Goal: Information Seeking & Learning: Check status

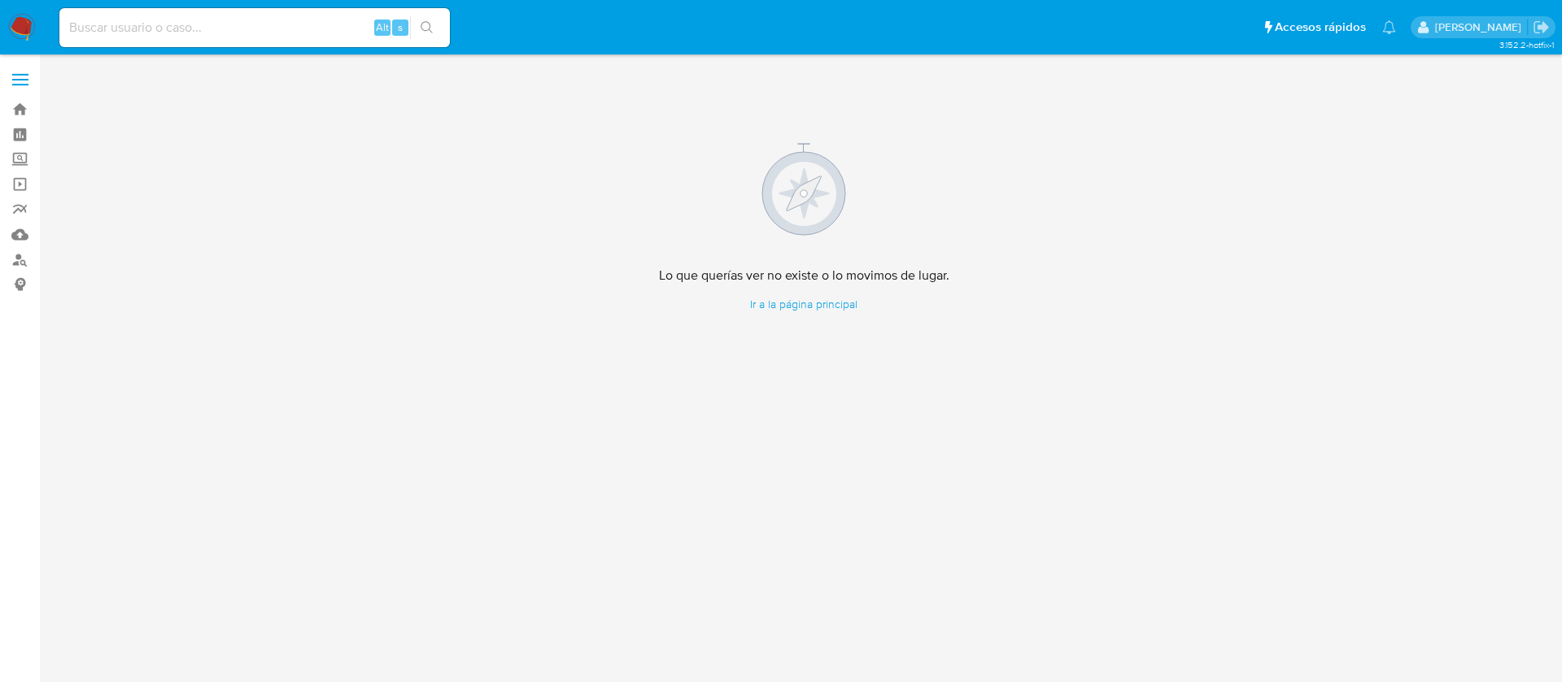
click at [180, 38] on div "Alt s" at bounding box center [254, 27] width 390 height 39
click at [185, 9] on div "Alt s" at bounding box center [254, 27] width 390 height 39
click at [314, 24] on input at bounding box center [254, 27] width 390 height 21
paste input "2388510247"
type input "2388510247"
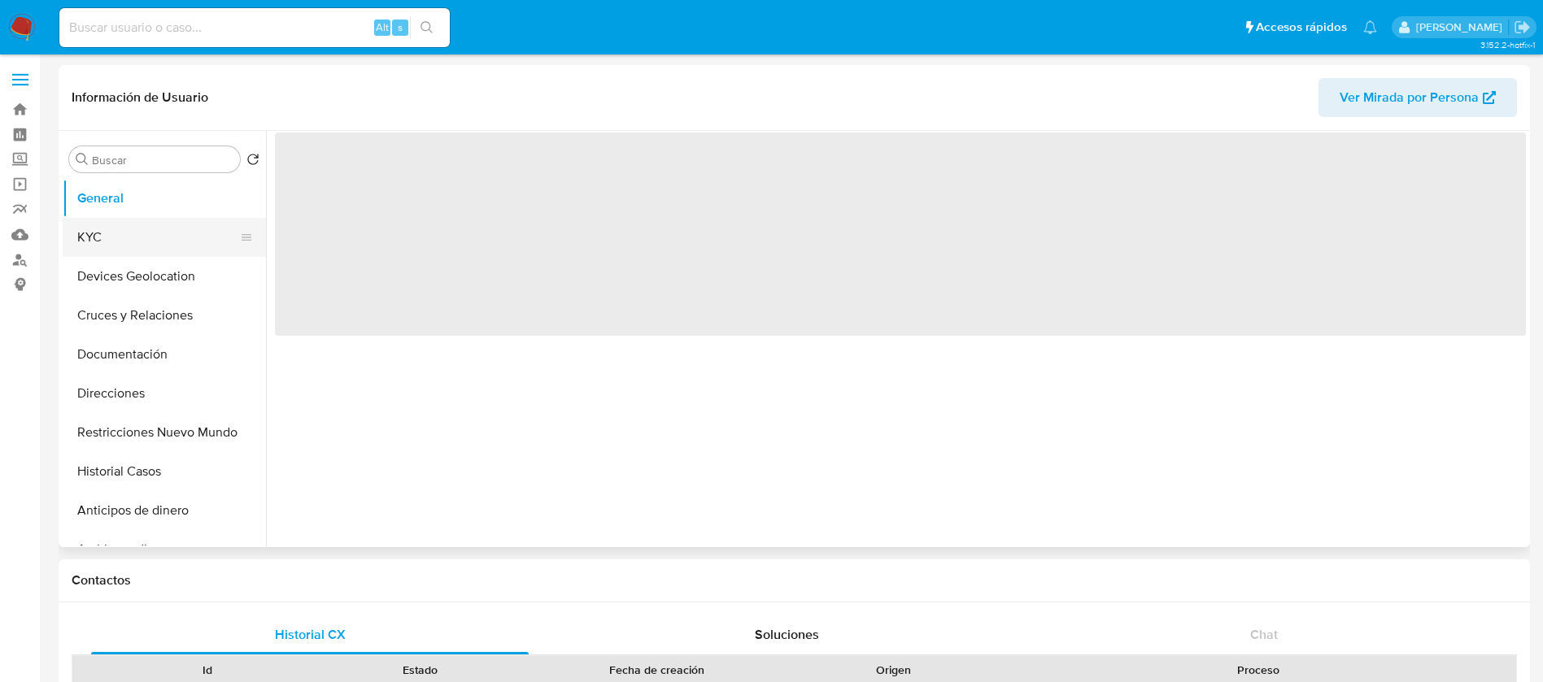
click at [137, 242] on button "KYC" at bounding box center [158, 237] width 190 height 39
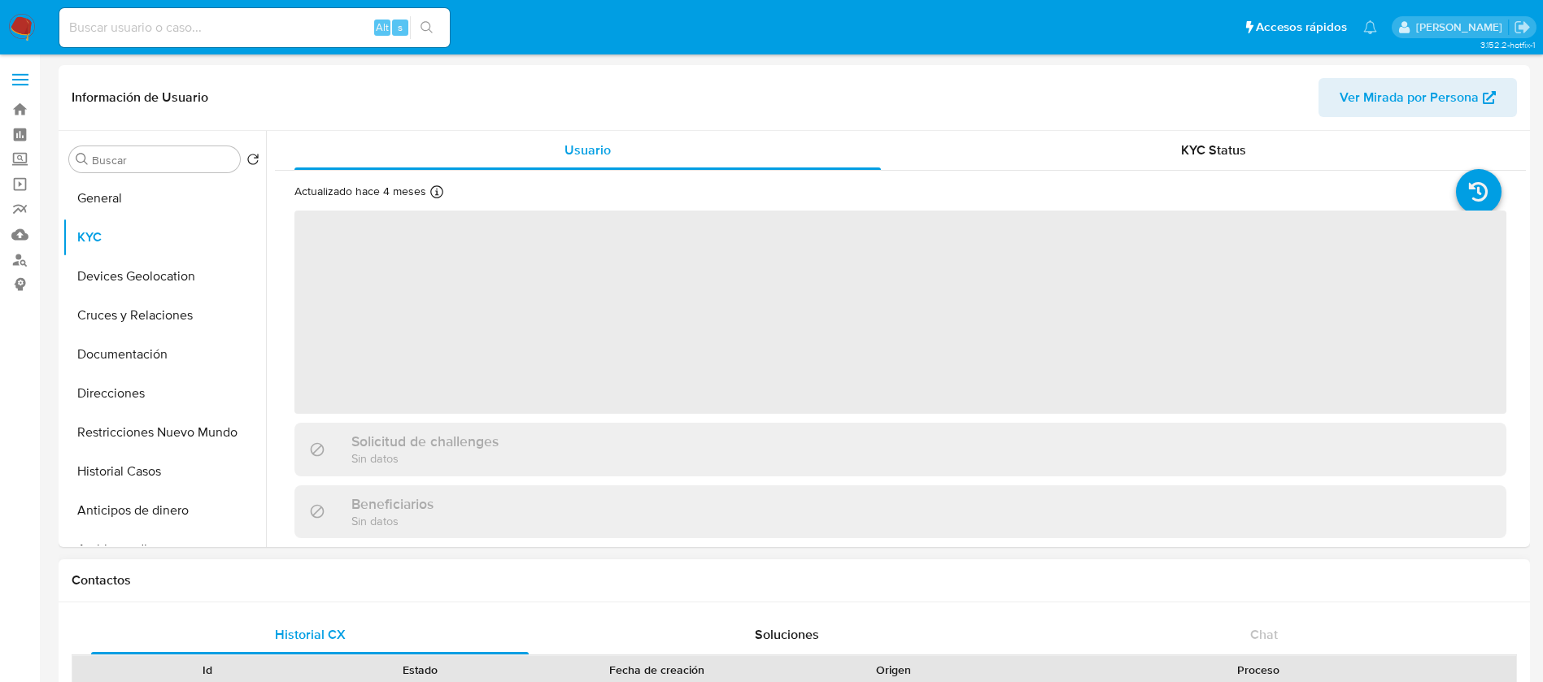
select select "10"
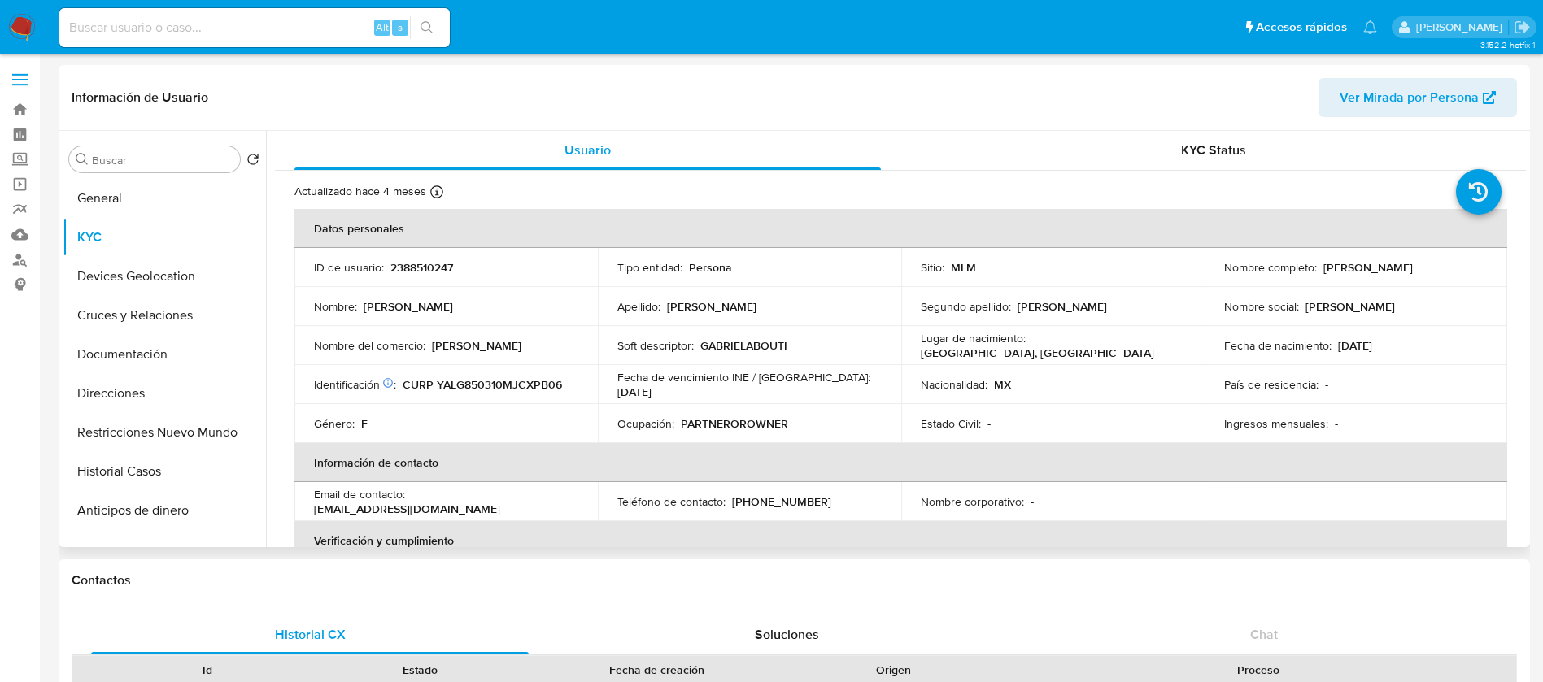
click at [904, 401] on td "Nacionalidad : MX" at bounding box center [1052, 384] width 303 height 39
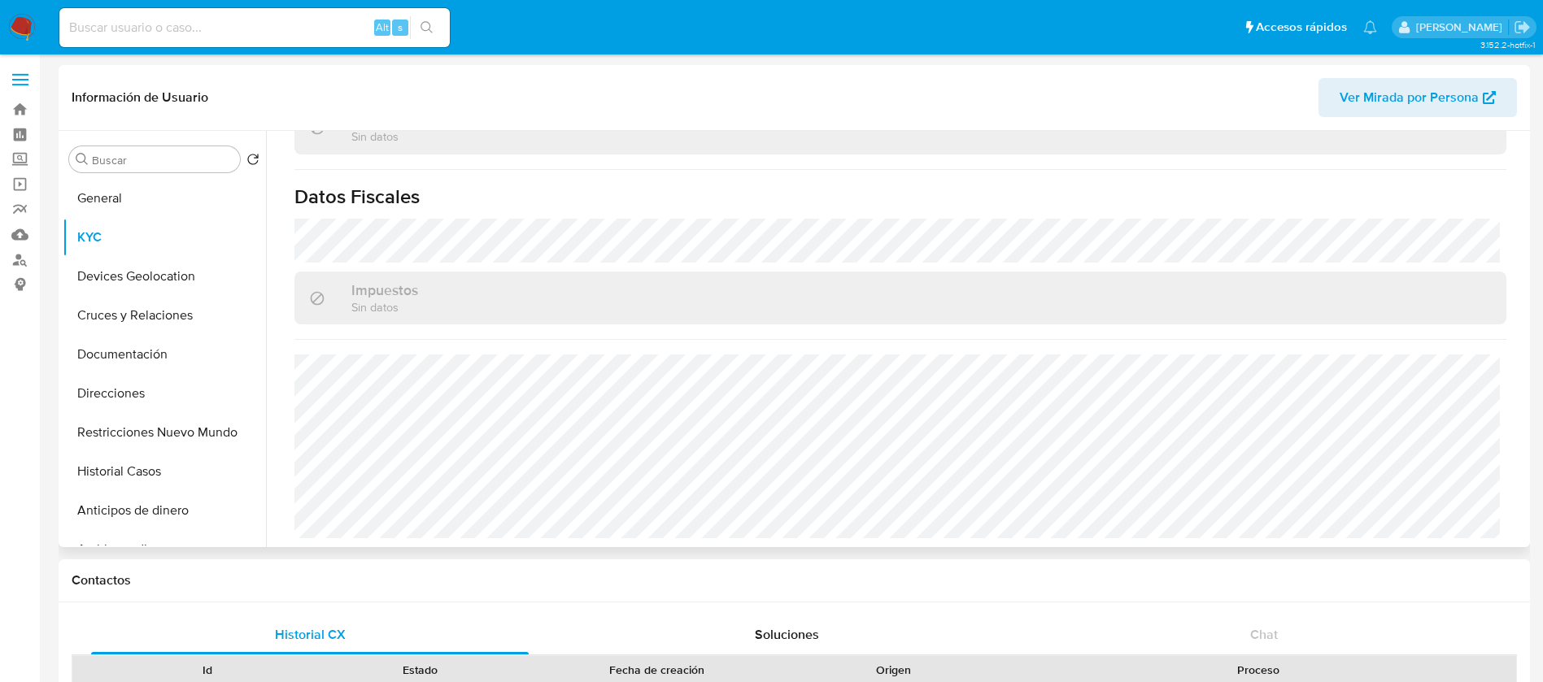
scroll to position [1006, 0]
click at [155, 433] on button "Restricciones Nuevo Mundo" at bounding box center [158, 432] width 190 height 39
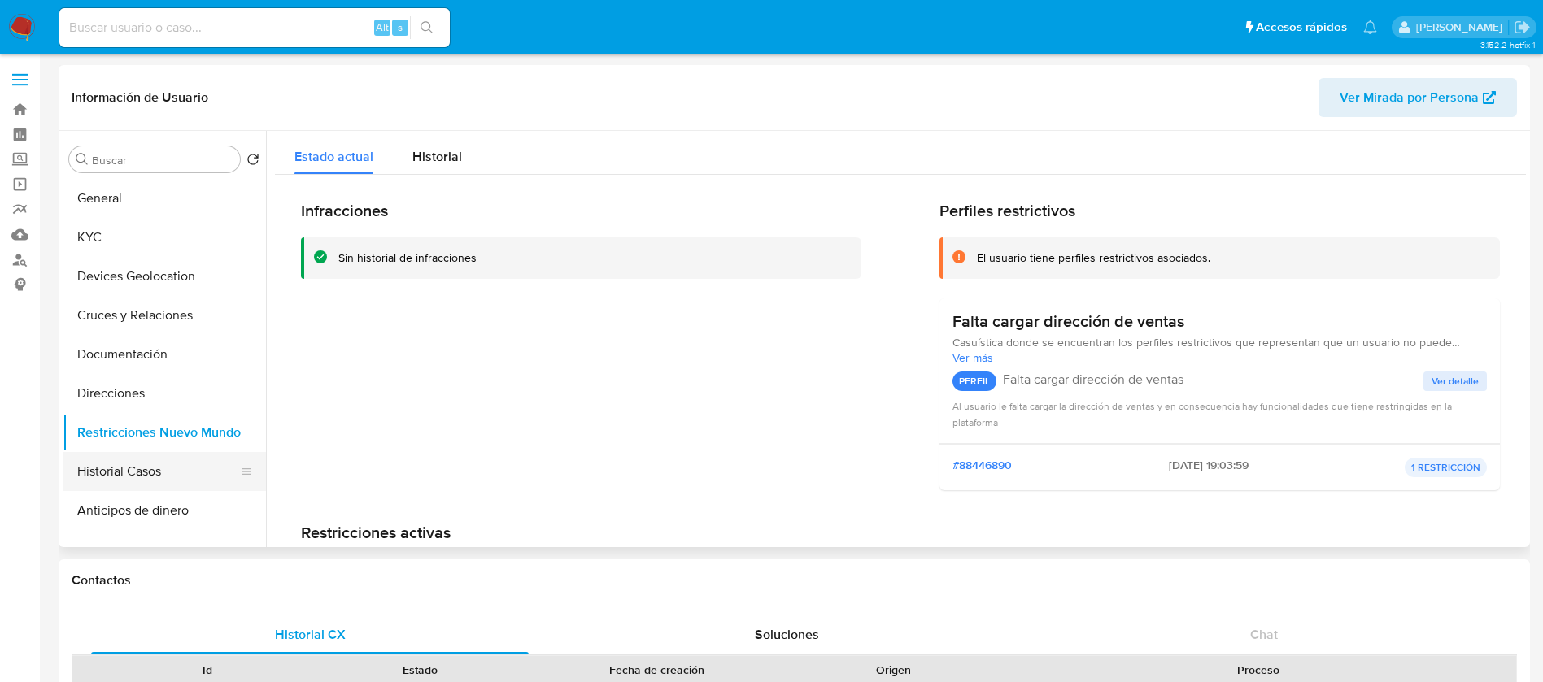
click at [166, 464] on button "Historial Casos" at bounding box center [158, 471] width 190 height 39
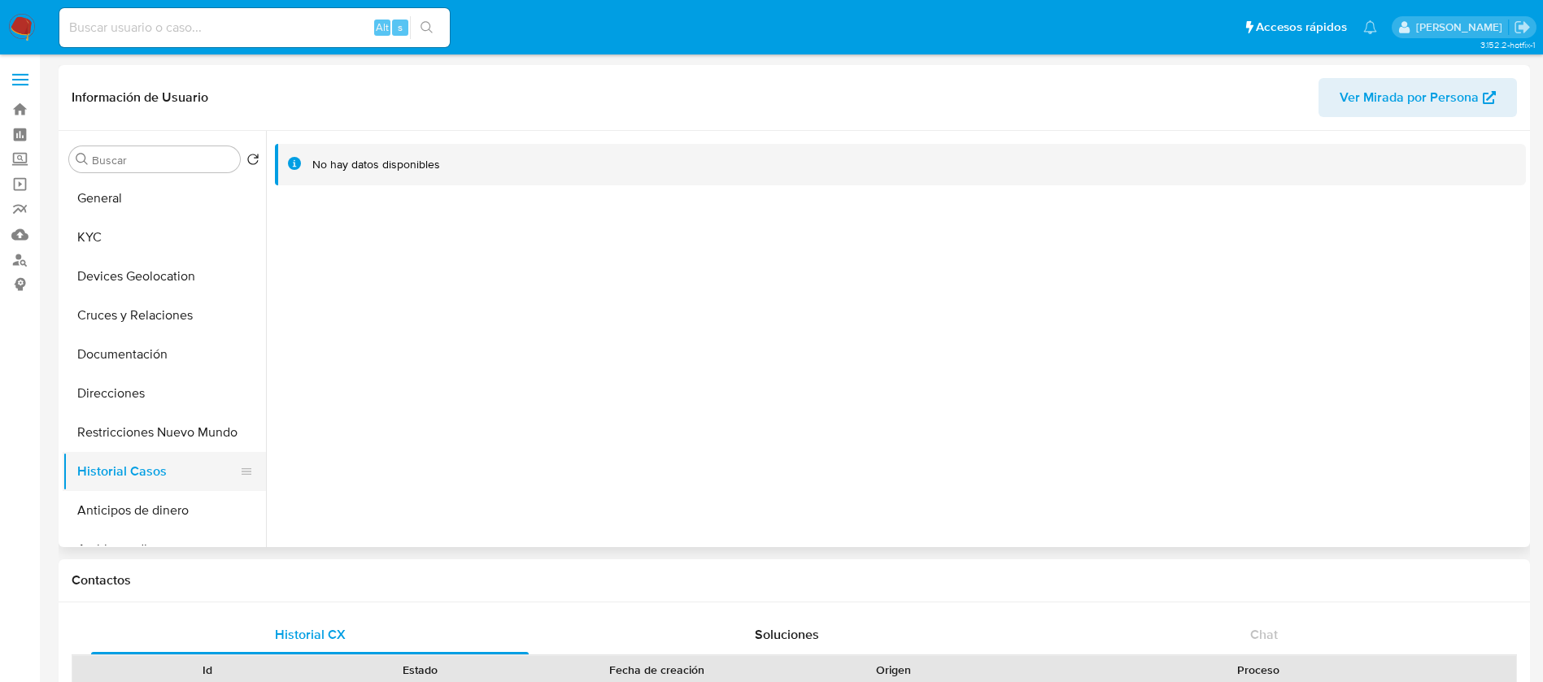
click at [177, 482] on button "Historial Casos" at bounding box center [158, 471] width 190 height 39
click at [171, 429] on button "Restricciones Nuevo Mundo" at bounding box center [158, 432] width 190 height 39
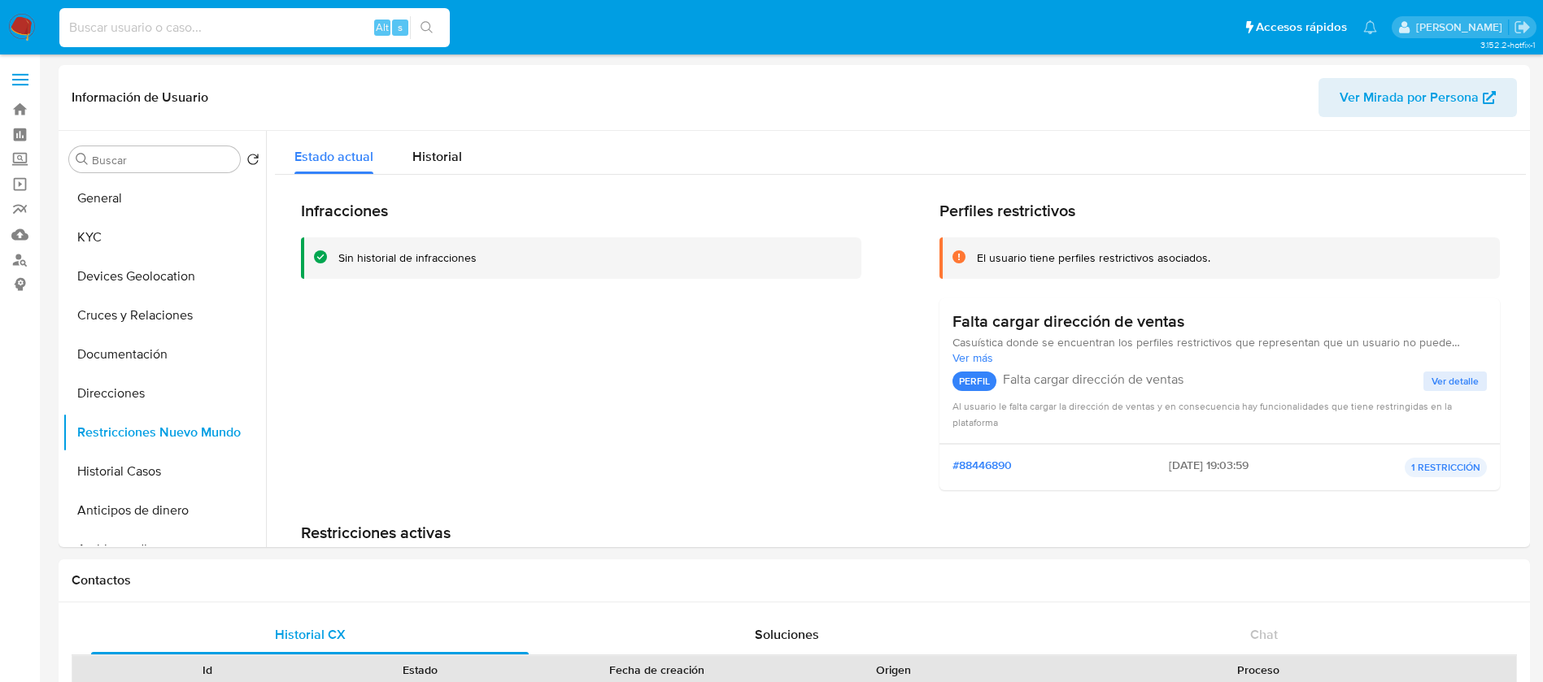
click at [276, 30] on input at bounding box center [254, 27] width 390 height 21
paste input "2407016791"
type input "2407016791"
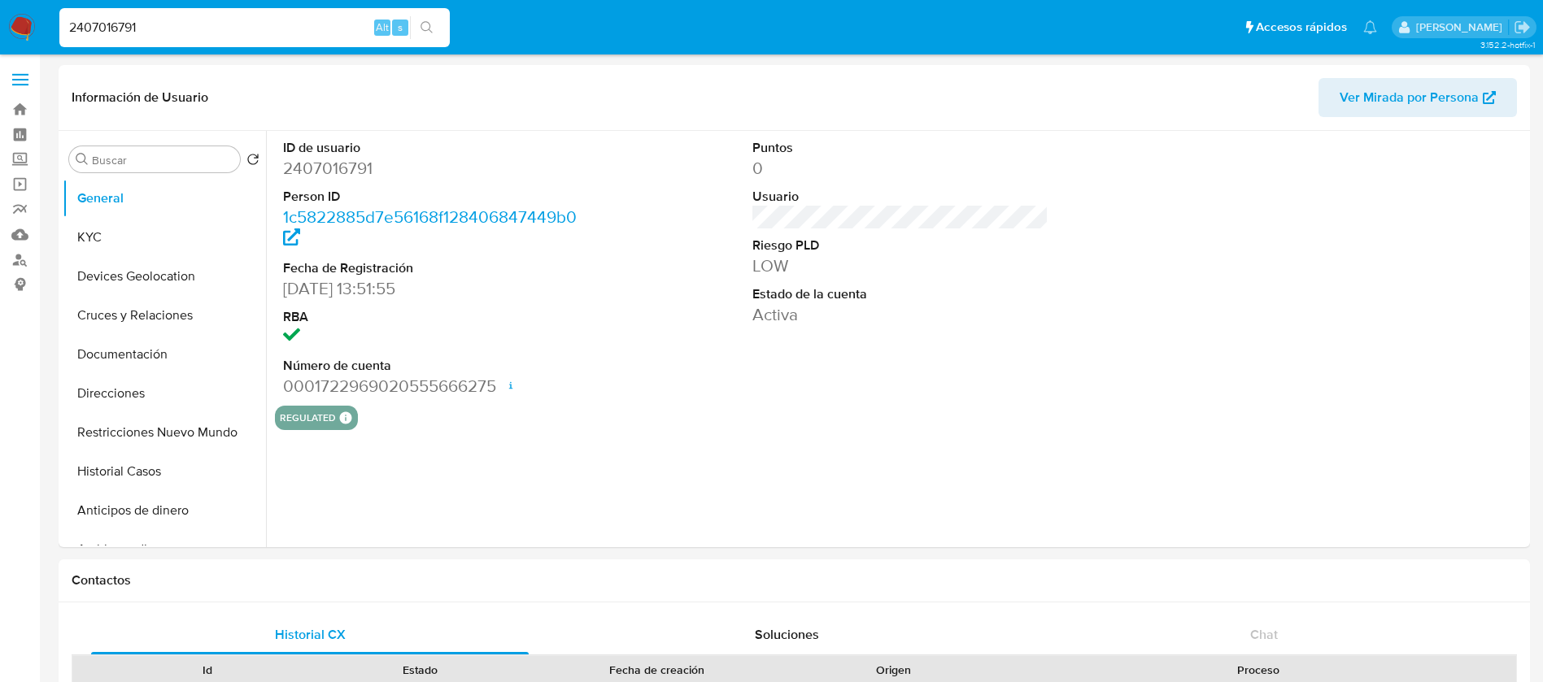
select select "10"
click at [179, 235] on button "KYC" at bounding box center [158, 237] width 190 height 39
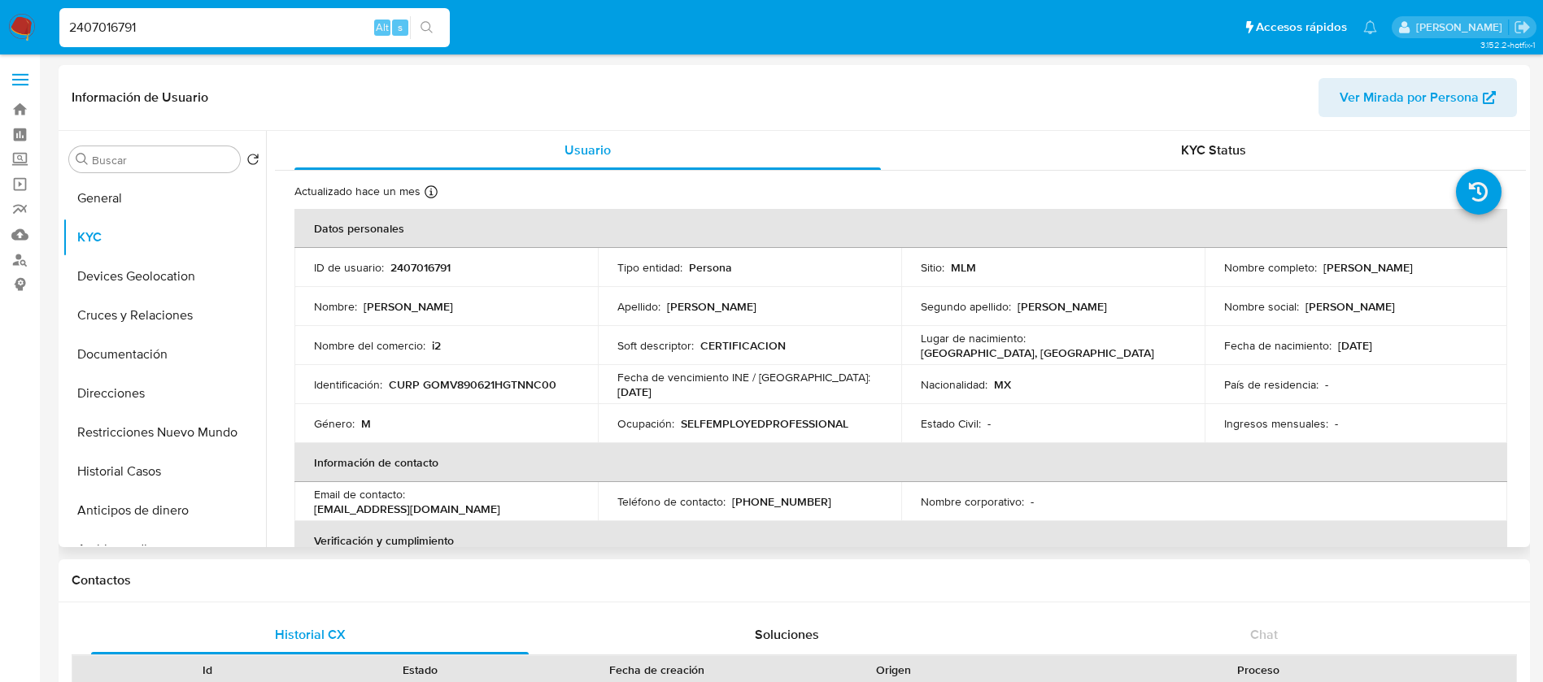
click at [963, 379] on p "Nacionalidad :" at bounding box center [954, 384] width 67 height 15
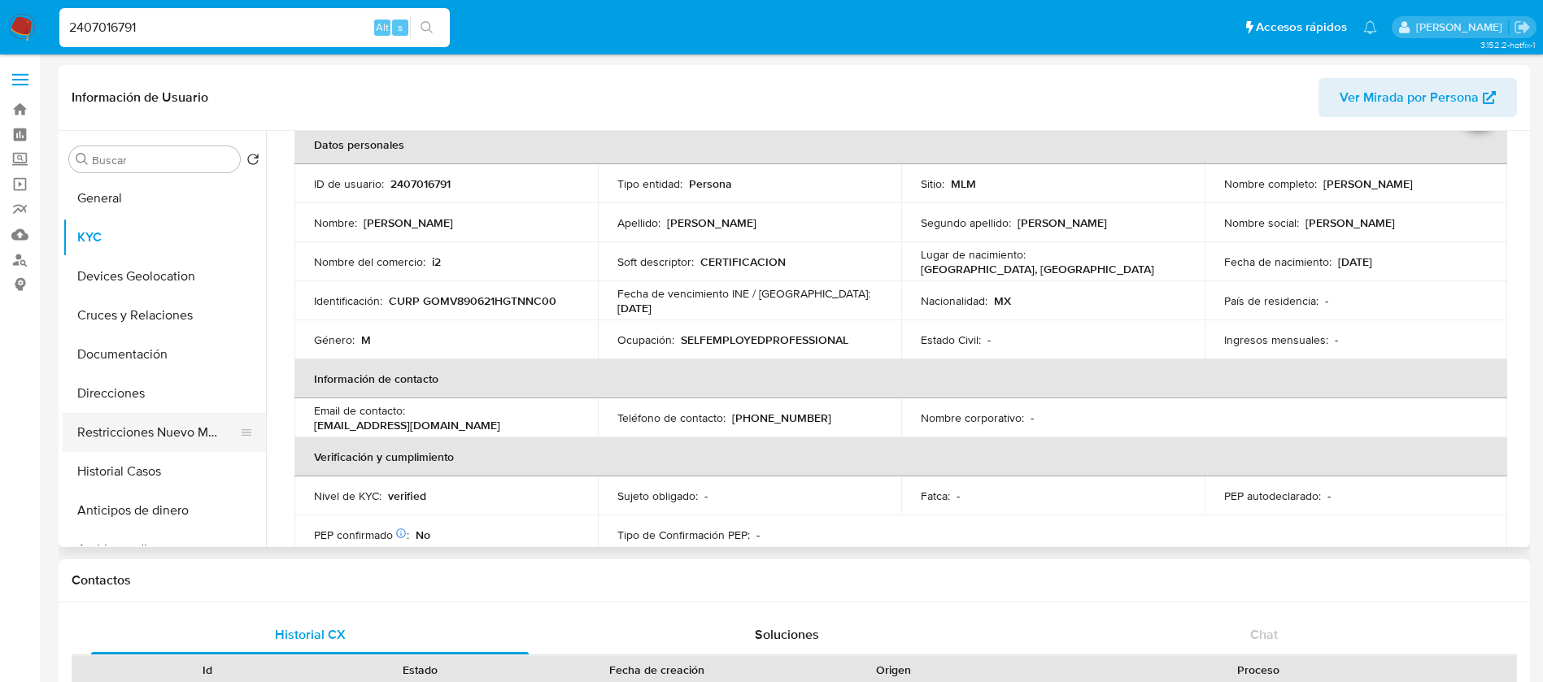
scroll to position [122, 0]
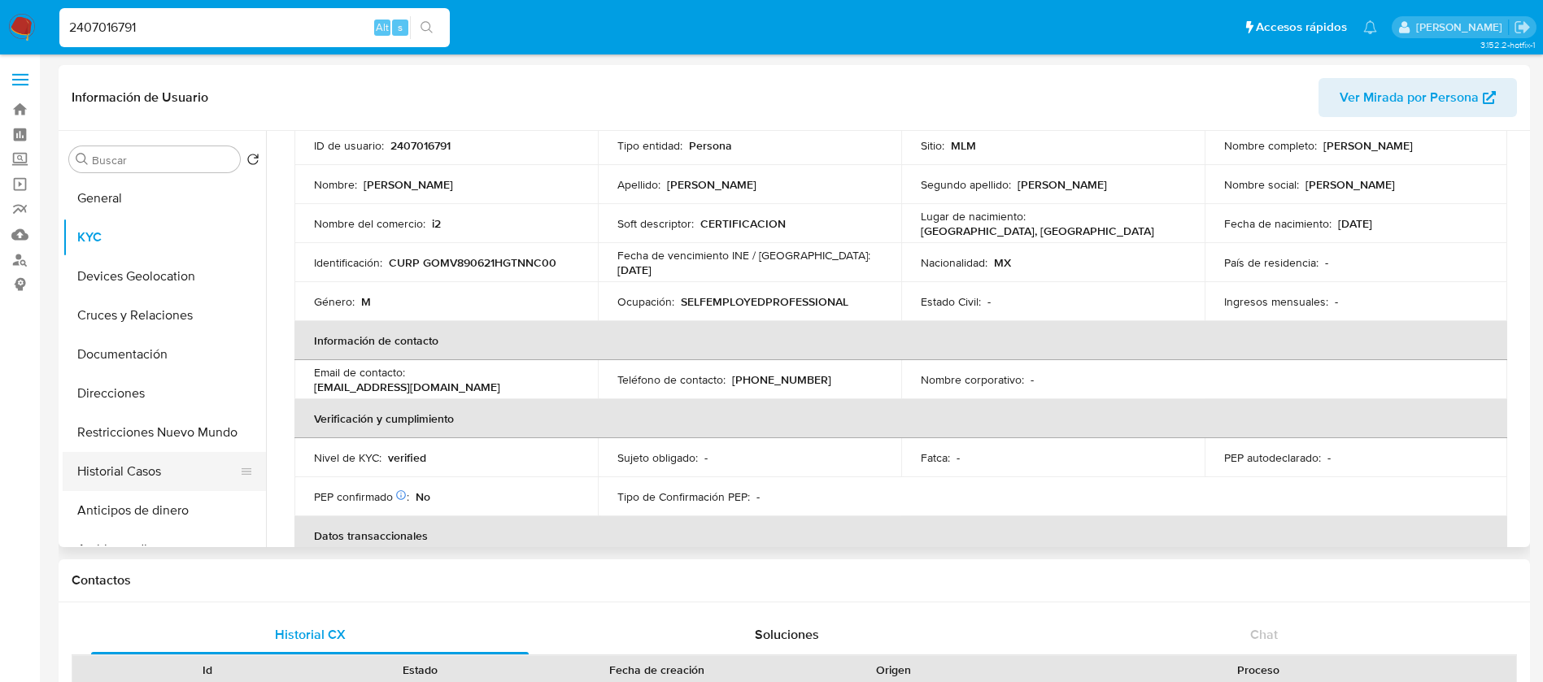
click at [137, 464] on button "Historial Casos" at bounding box center [158, 471] width 190 height 39
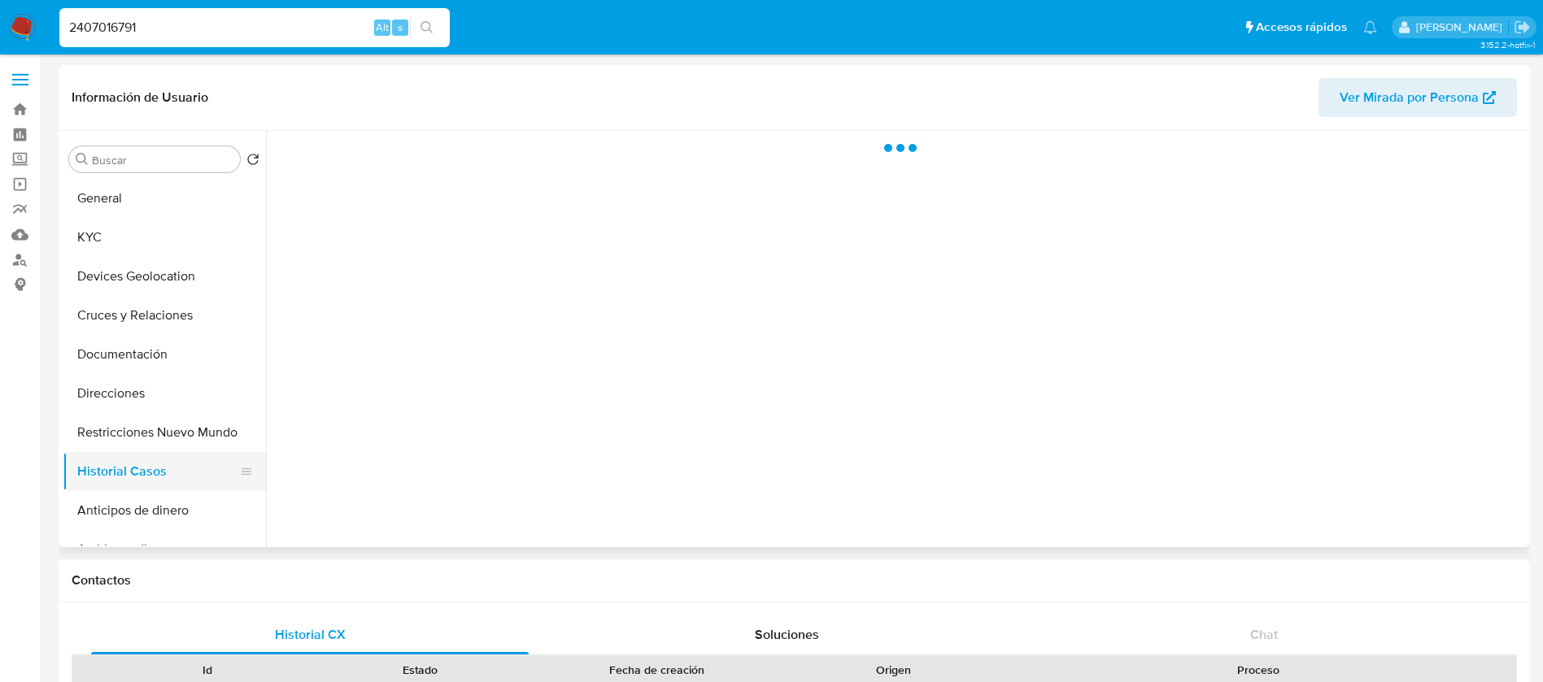
scroll to position [0, 0]
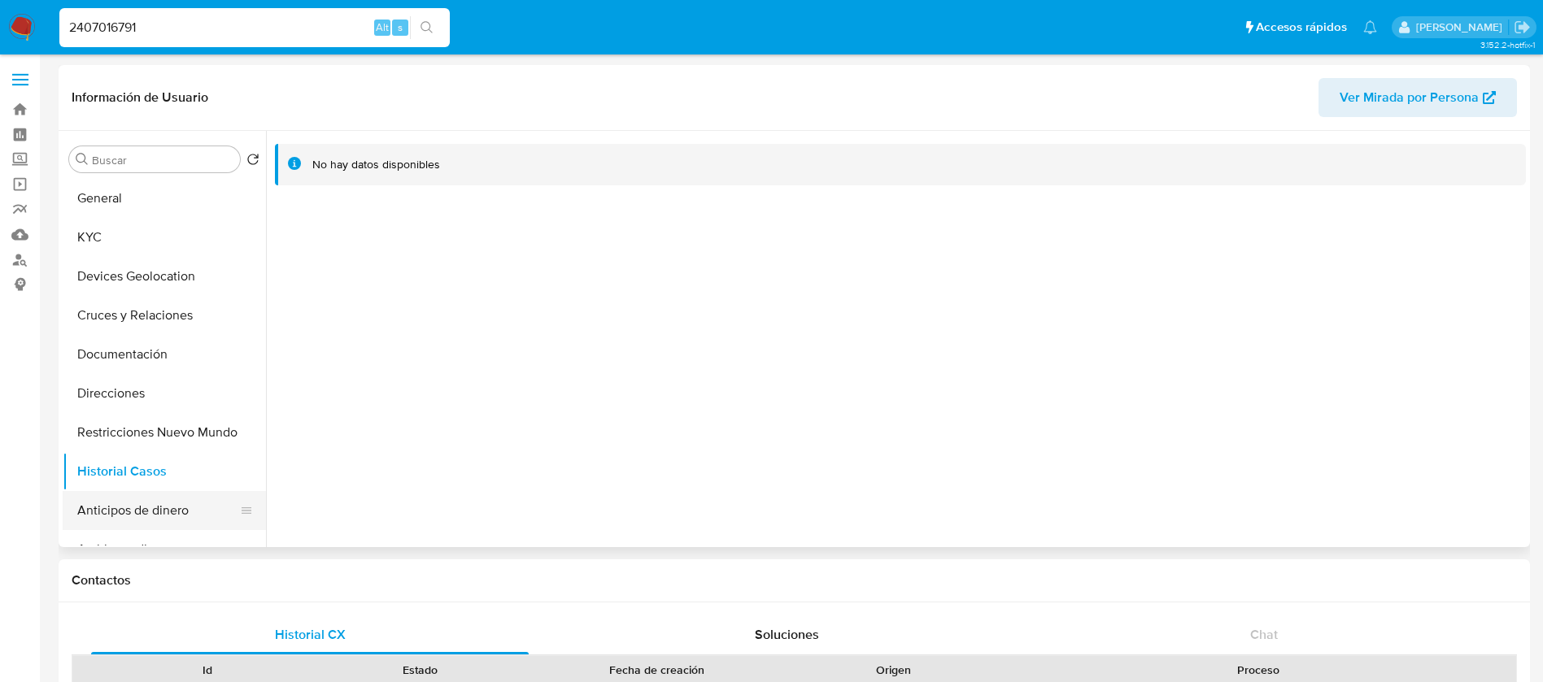
click at [139, 516] on button "Anticipos de dinero" at bounding box center [158, 510] width 190 height 39
